Goal: Task Accomplishment & Management: Manage account settings

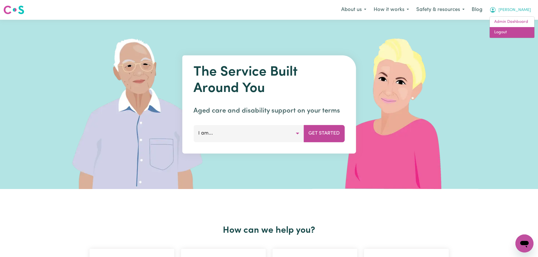
drag, startPoint x: 513, startPoint y: 29, endPoint x: 520, endPoint y: 19, distance: 11.9
click at [513, 29] on link "Logout" at bounding box center [511, 32] width 45 height 11
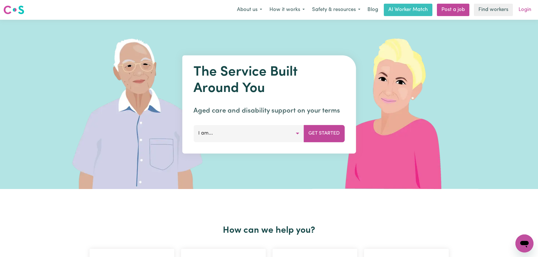
click at [527, 5] on link "Login" at bounding box center [524, 10] width 19 height 12
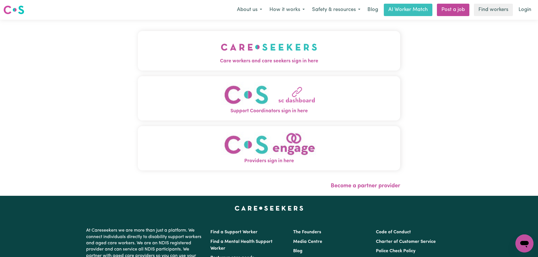
click at [221, 51] on img "Care workers and care seekers sign in here" at bounding box center [269, 47] width 96 height 21
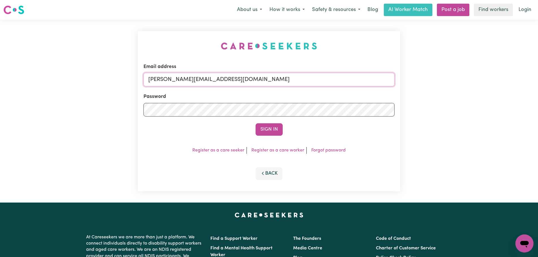
click at [263, 81] on input "[PERSON_NAME][EMAIL_ADDRESS][DOMAIN_NAME]" at bounding box center [268, 80] width 251 height 14
drag, startPoint x: 243, startPoint y: 81, endPoint x: 178, endPoint y: 79, distance: 65.5
click at [178, 79] on input "[EMAIL_ADDRESS][PERSON_NAME][DOMAIN_NAME]" at bounding box center [268, 80] width 251 height 14
type input "[EMAIL_ADDRESS][PERSON_NAME][DOMAIN_NAME]"
click at [288, 134] on div "Sign In" at bounding box center [268, 129] width 251 height 12
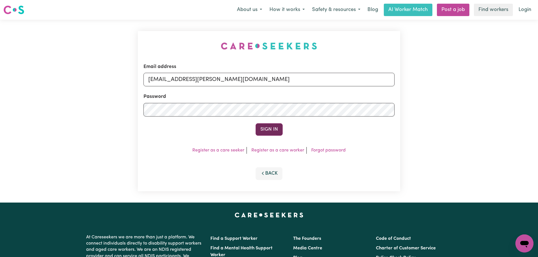
click at [275, 131] on button "Sign In" at bounding box center [268, 129] width 27 height 12
